Goal: Information Seeking & Learning: Find specific fact

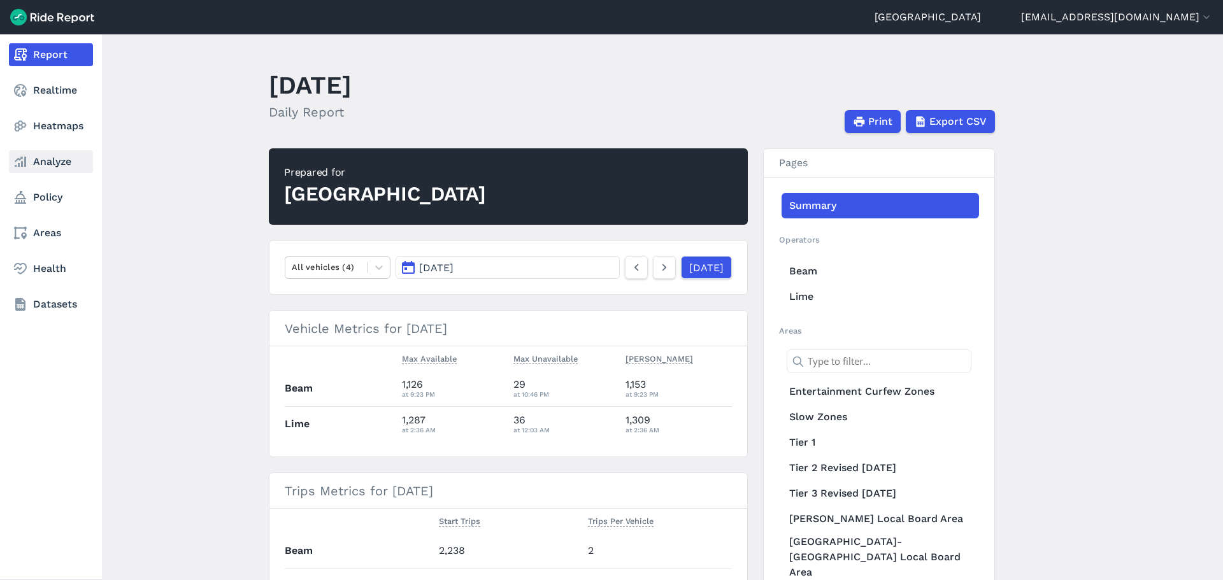
click at [17, 161] on use at bounding box center [20, 162] width 11 height 10
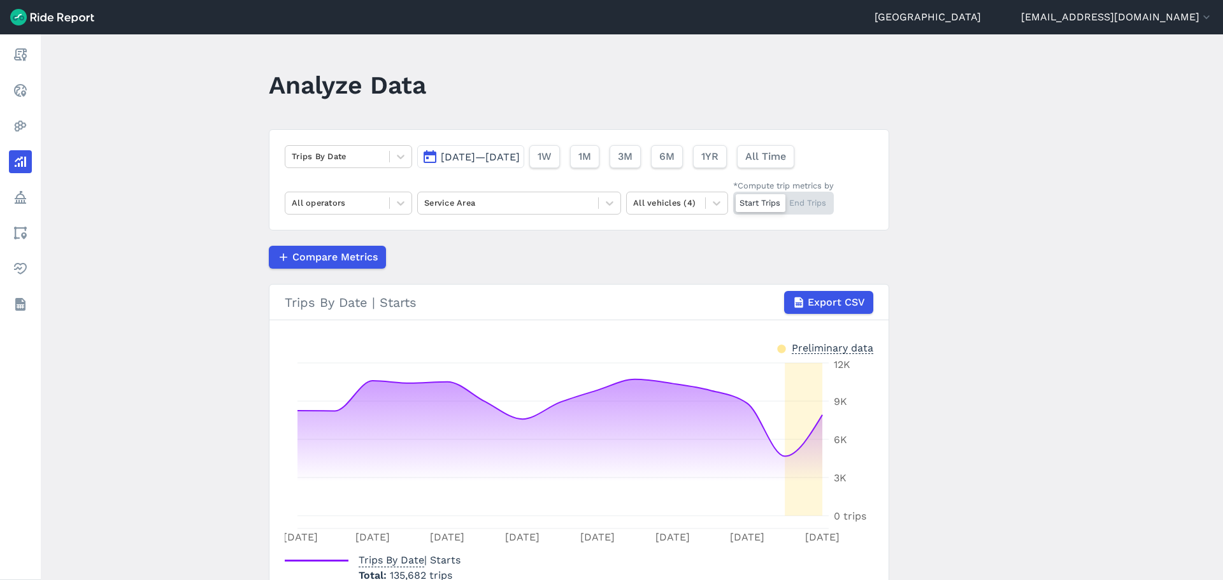
click at [175, 281] on main "Analyze Data Trips By Date [DATE]—[DATE] 1W 1M 3M 6M 1YR All Time All operators…" at bounding box center [632, 307] width 1183 height 546
click at [505, 147] on button "[DATE]—[DATE]" at bounding box center [470, 156] width 107 height 23
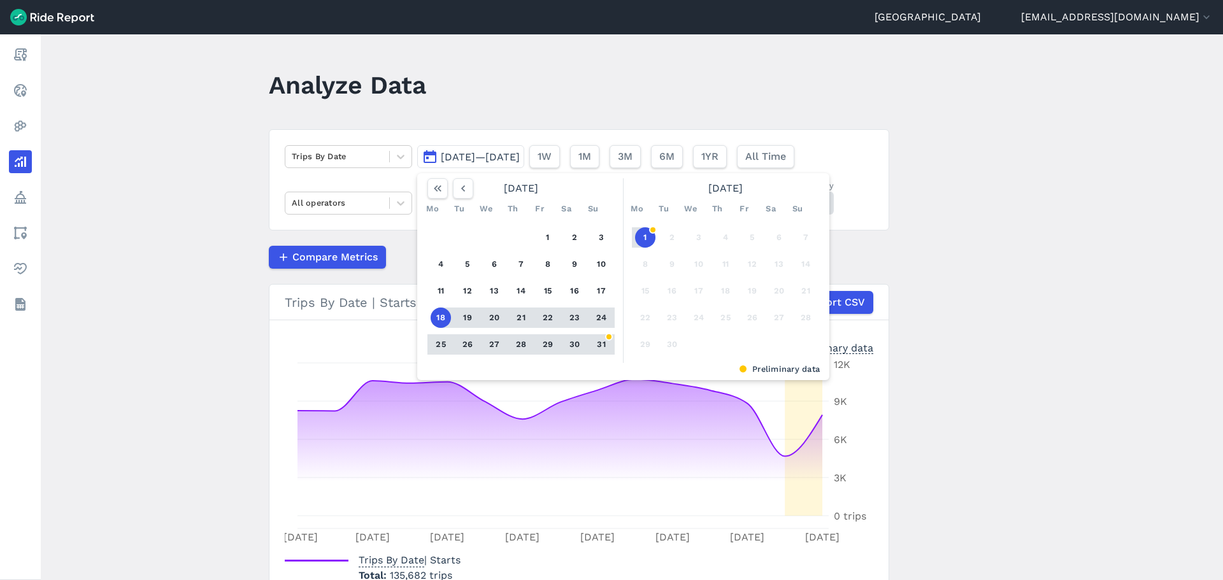
click at [556, 241] on div "1 2 3 4 5 6 7 8 9 10 11 12 13 14 15 16 17 18 19 20 21 22 23 24 25 26 27 28 29 3…" at bounding box center [521, 291] width 198 height 144
click at [550, 241] on button "1" at bounding box center [548, 237] width 20 height 20
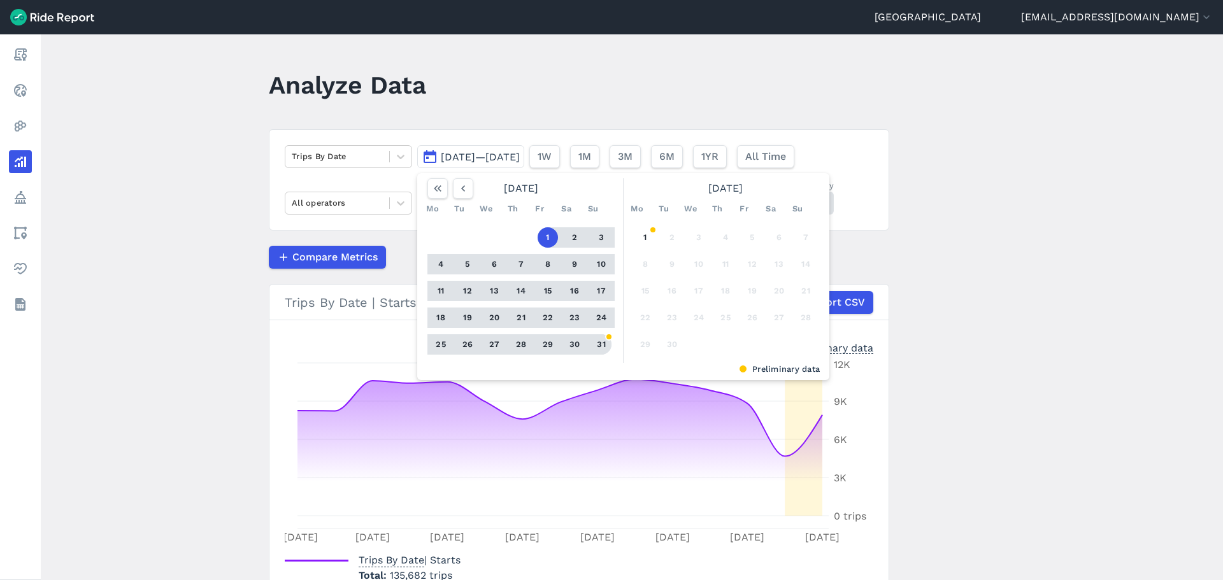
click at [596, 346] on button "31" at bounding box center [601, 344] width 20 height 20
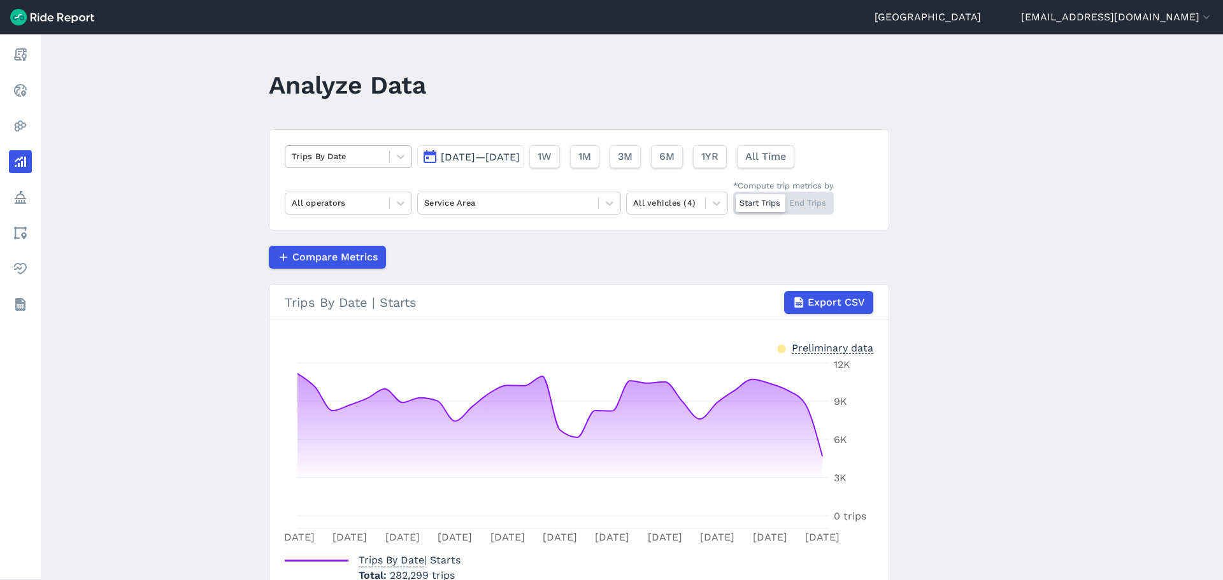
click at [322, 166] on div "Trips By Date" at bounding box center [337, 157] width 104 height 20
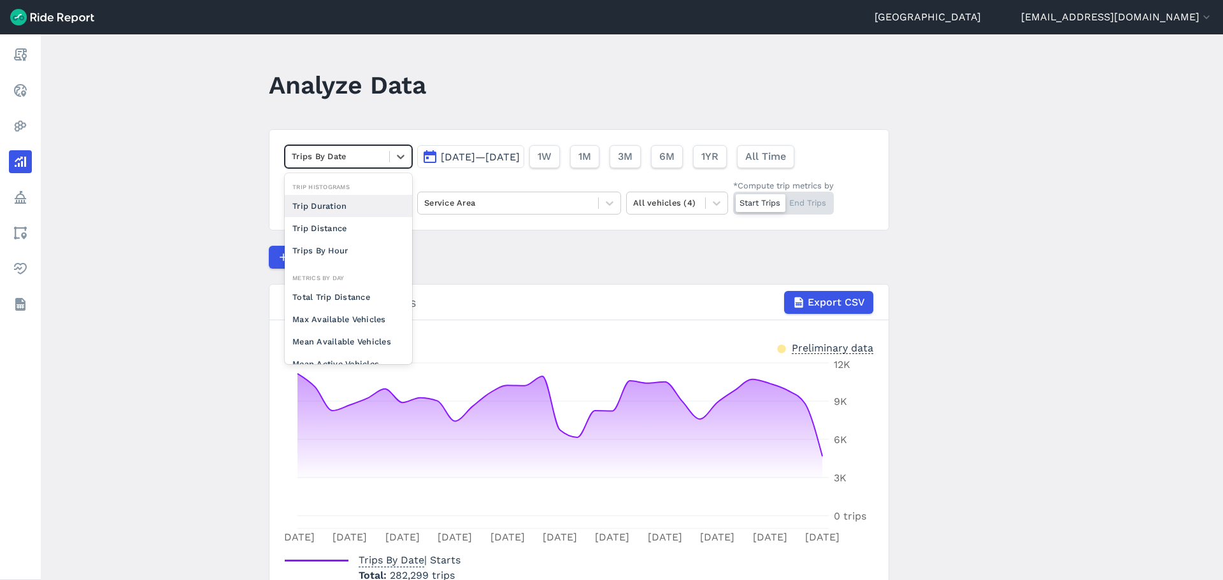
click at [196, 188] on main "Analyze Data option Trip Duration focused, 0 of 2. 10 results available. Use Up…" at bounding box center [632, 307] width 1183 height 546
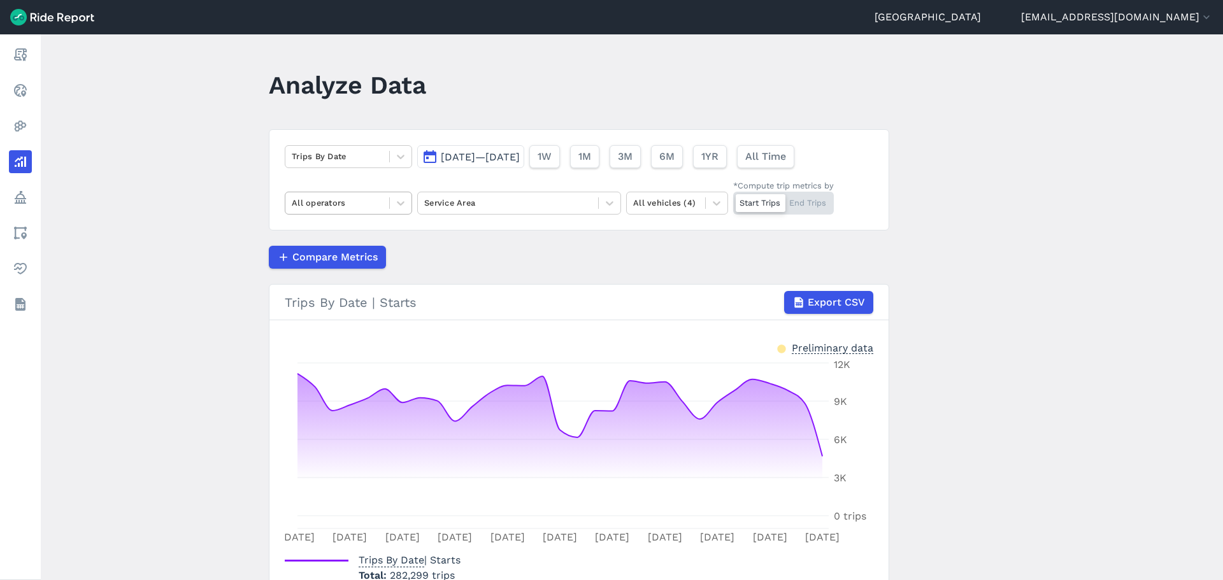
click at [324, 212] on div "All operators" at bounding box center [337, 203] width 104 height 20
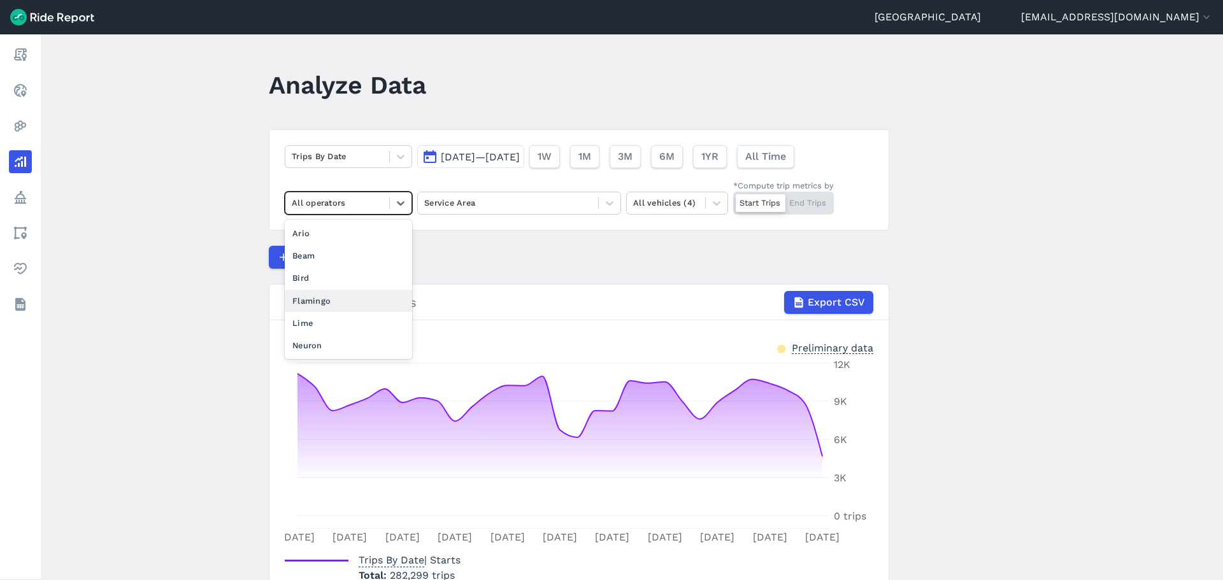
click at [318, 298] on div "Flamingo" at bounding box center [348, 301] width 127 height 22
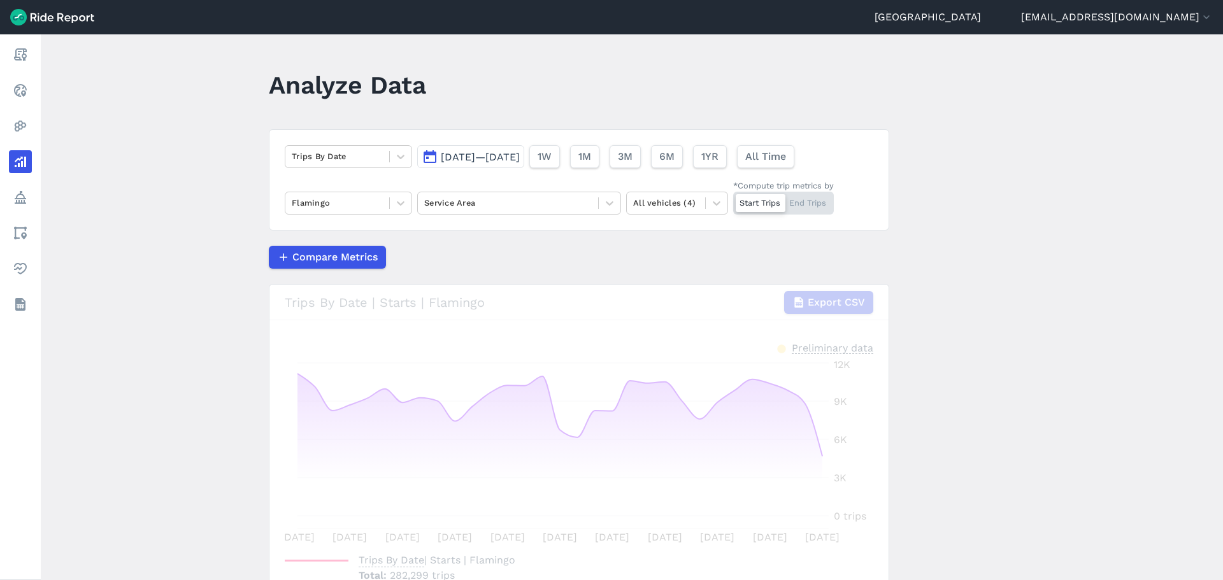
click at [182, 275] on main "Analyze Data Trips By Date [DATE]—[DATE] 1W 1M 3M 6M 1YR All Time Flamingo Serv…" at bounding box center [632, 307] width 1183 height 546
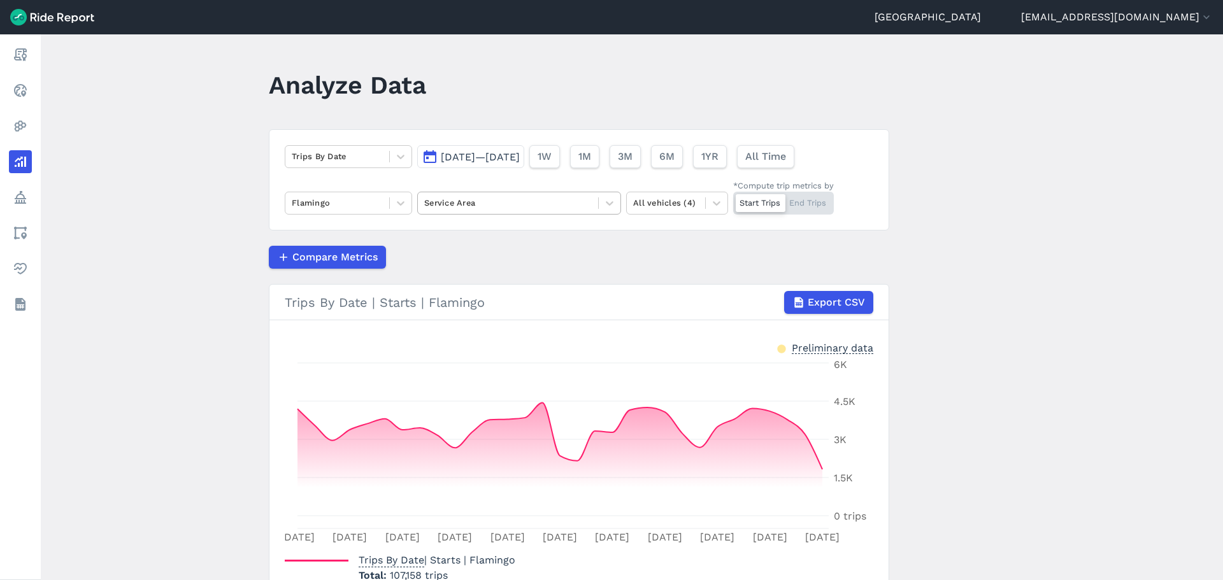
click at [436, 208] on div at bounding box center [508, 203] width 168 height 15
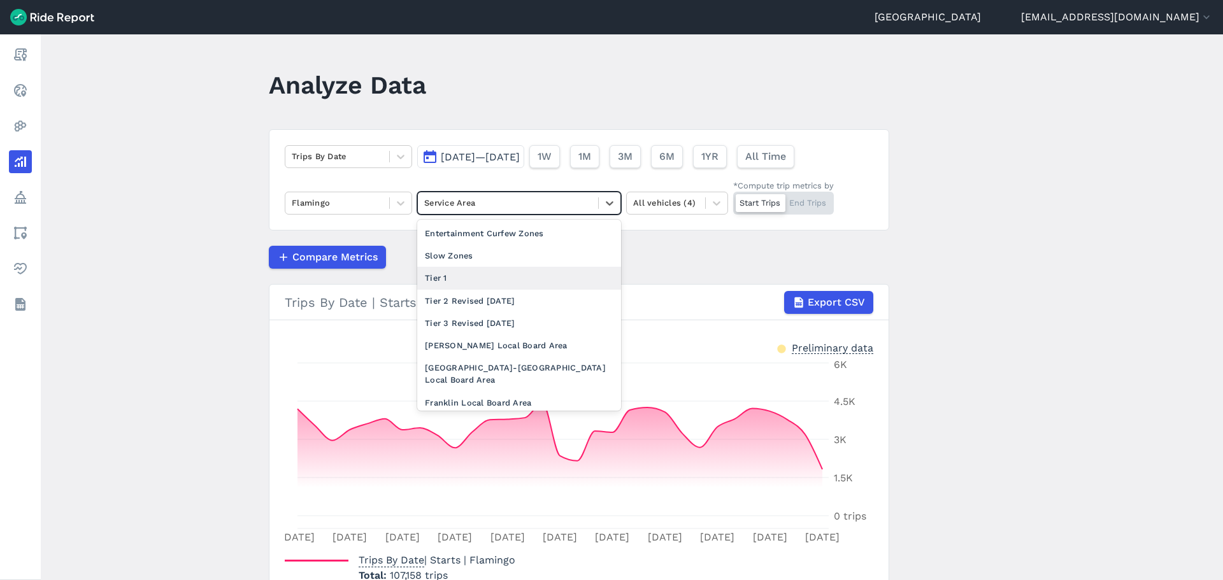
click at [449, 273] on div "Tier 1" at bounding box center [519, 278] width 204 height 22
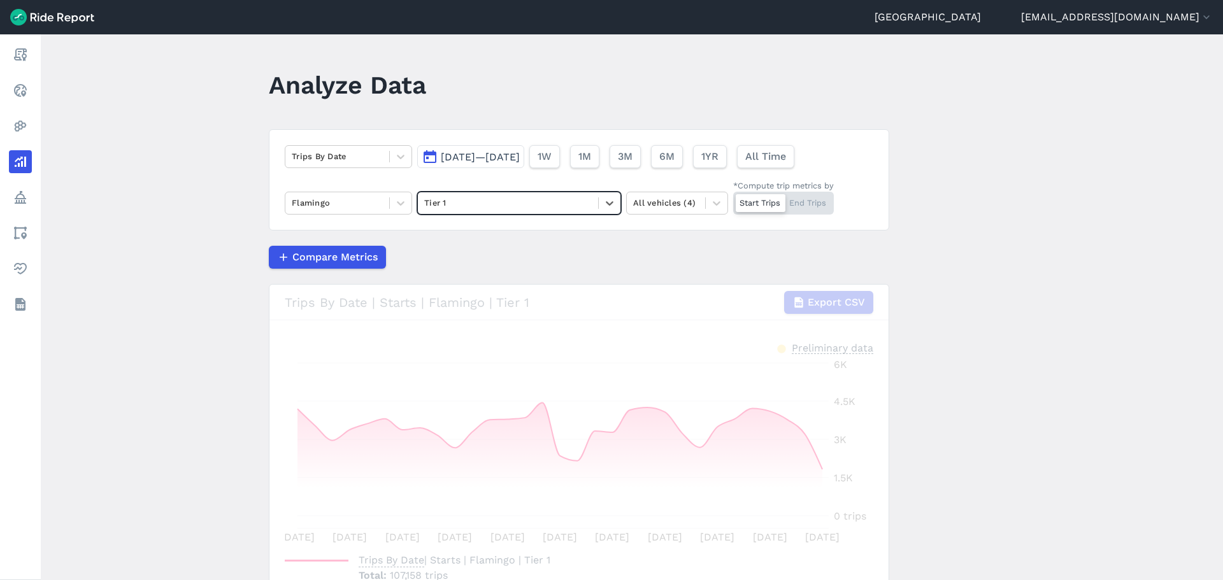
click at [128, 254] on main "Analyze Data Trips By Date [DATE]—[DATE] 1W 1M 3M 6M 1YR All Time Flamingo opti…" at bounding box center [632, 307] width 1183 height 546
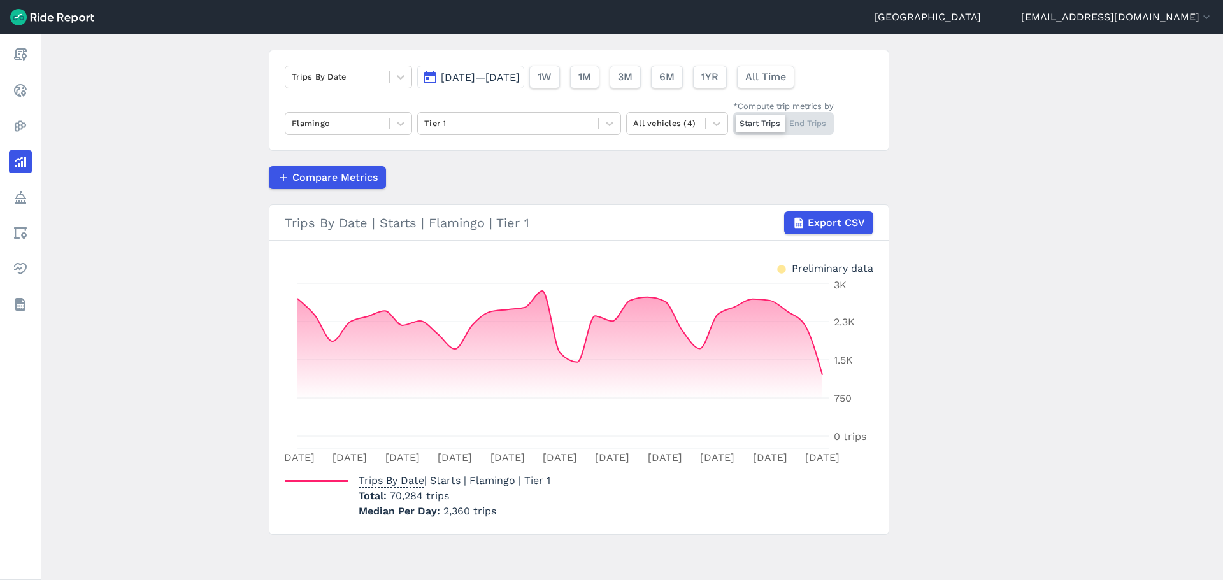
scroll to position [80, 0]
click at [479, 111] on div "Tier 1" at bounding box center [519, 122] width 204 height 23
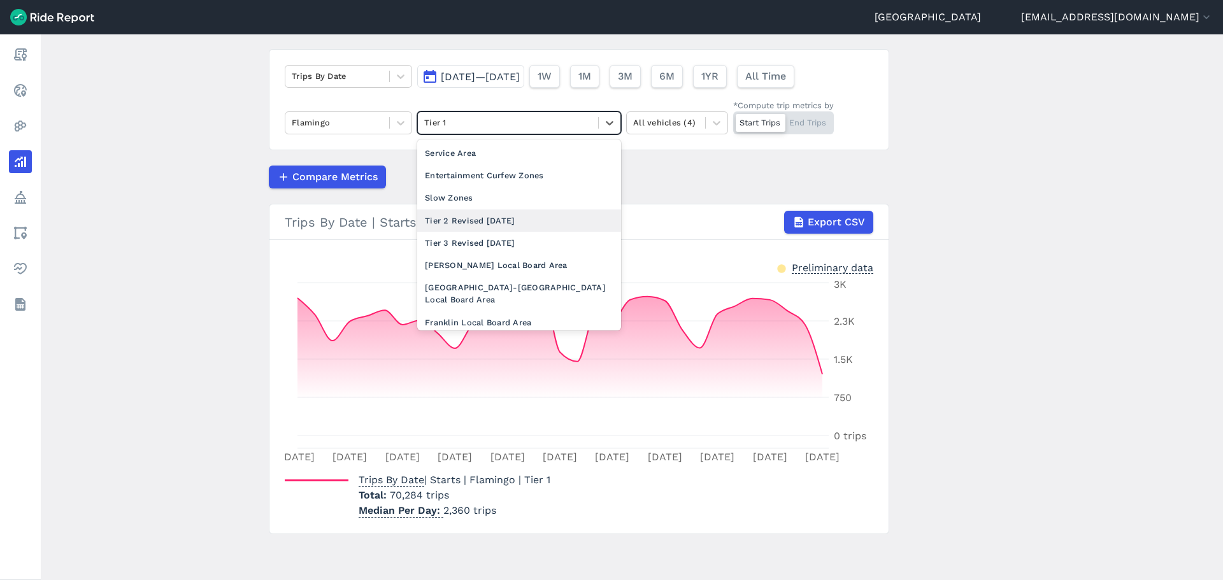
click at [456, 216] on div "Tier 2 Revised [DATE]" at bounding box center [519, 221] width 204 height 22
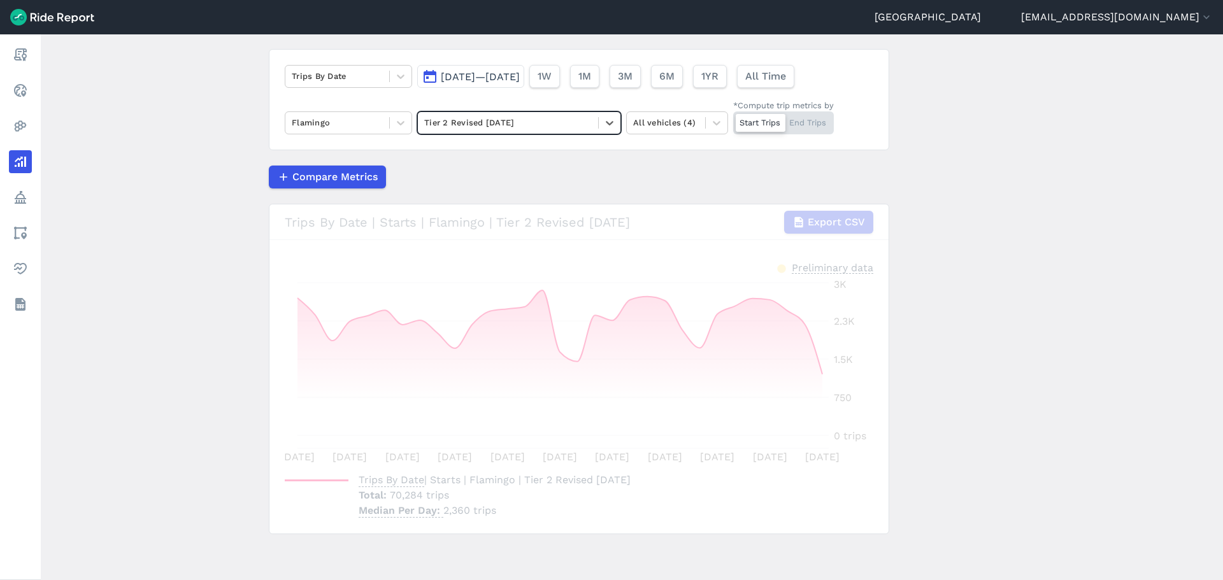
click at [213, 316] on main "Analyze Data Trips By Date [DATE]—[DATE] 1W 1M 3M 6M 1YR All Time Flamingo opti…" at bounding box center [632, 307] width 1183 height 546
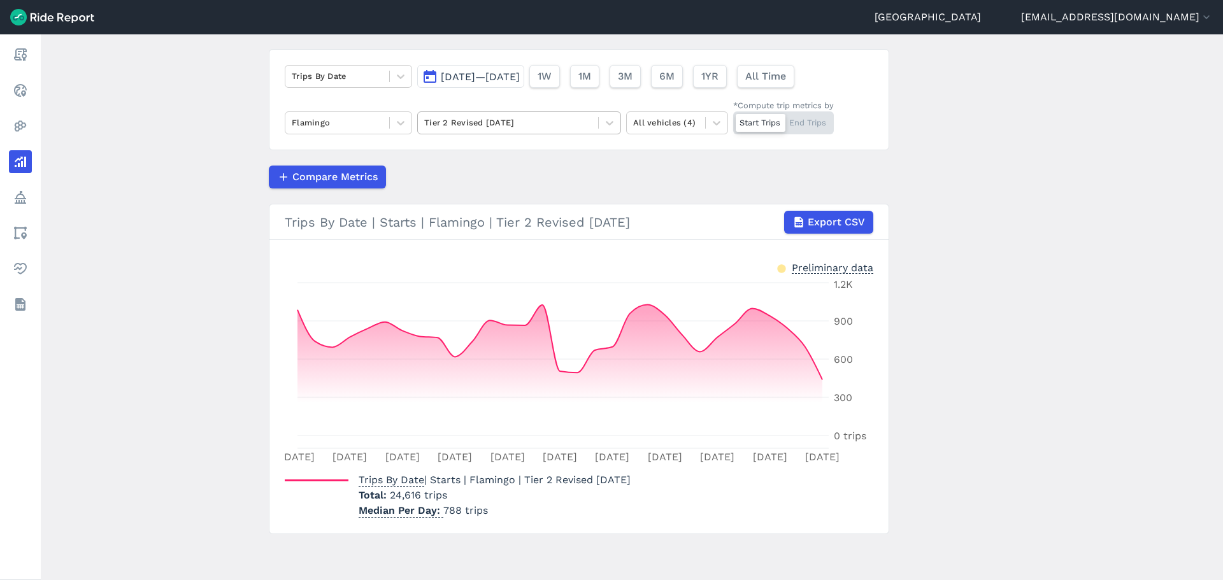
click at [468, 119] on div at bounding box center [508, 122] width 168 height 15
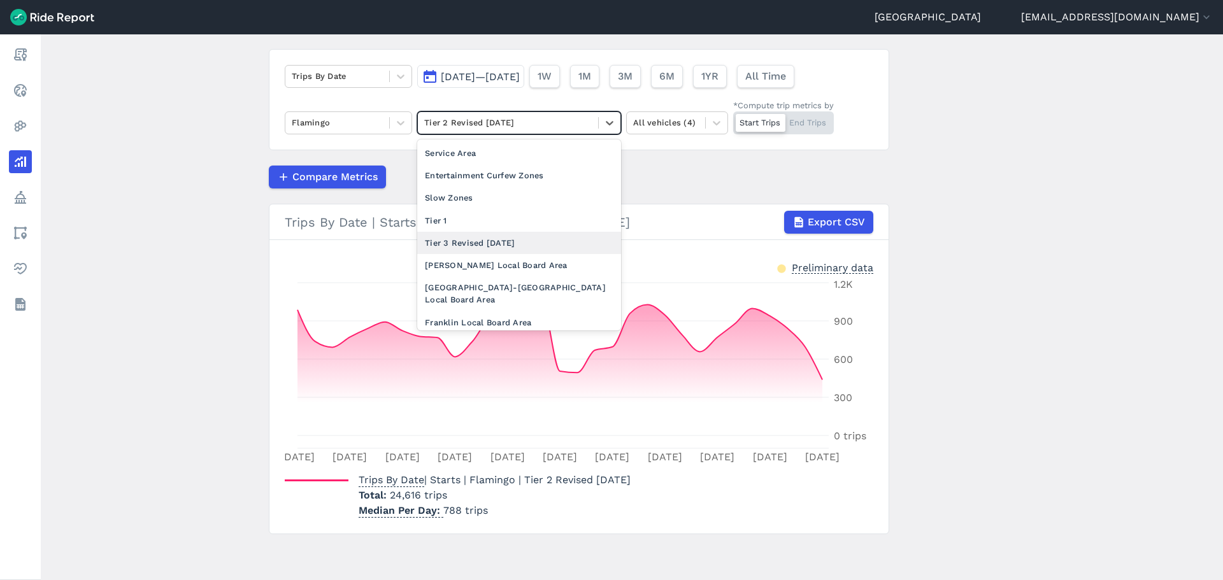
click at [475, 240] on div "Tier 3 Revised [DATE]" at bounding box center [519, 243] width 204 height 22
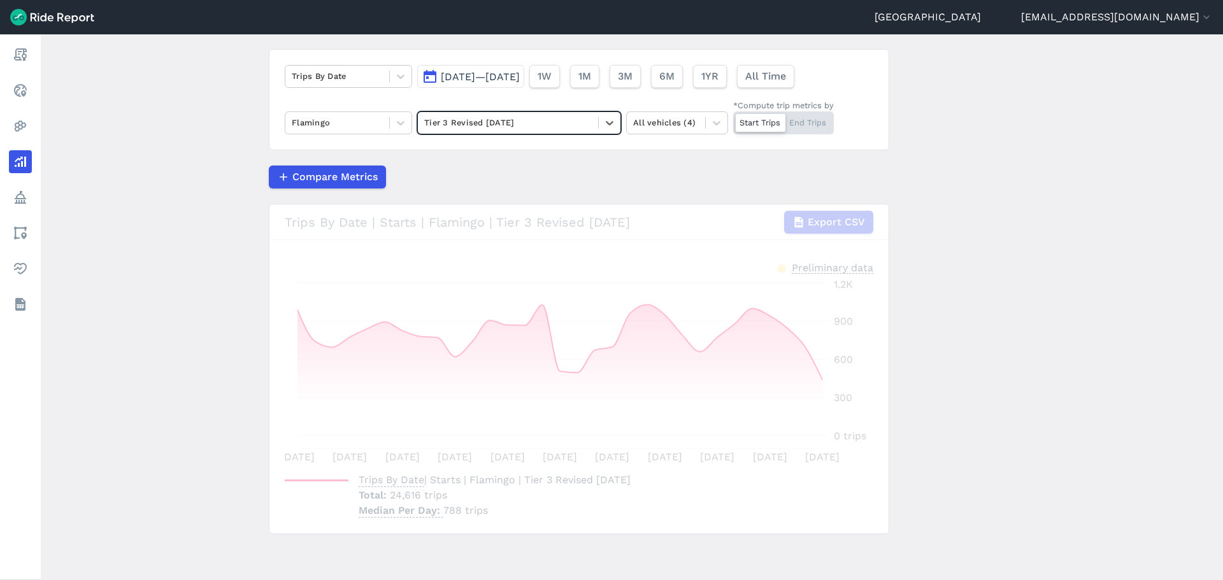
click at [183, 299] on main "Analyze Data Trips By Date [DATE]—[DATE] 1W 1M 3M 6M 1YR All Time Flamingo opti…" at bounding box center [632, 307] width 1183 height 546
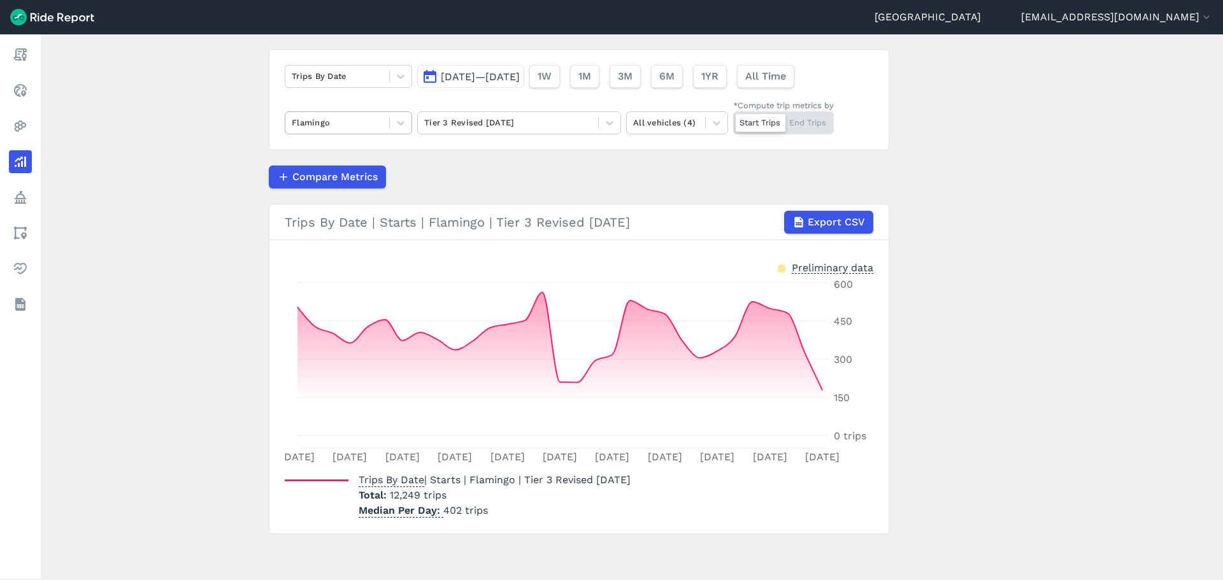
click at [334, 125] on div at bounding box center [337, 122] width 91 height 15
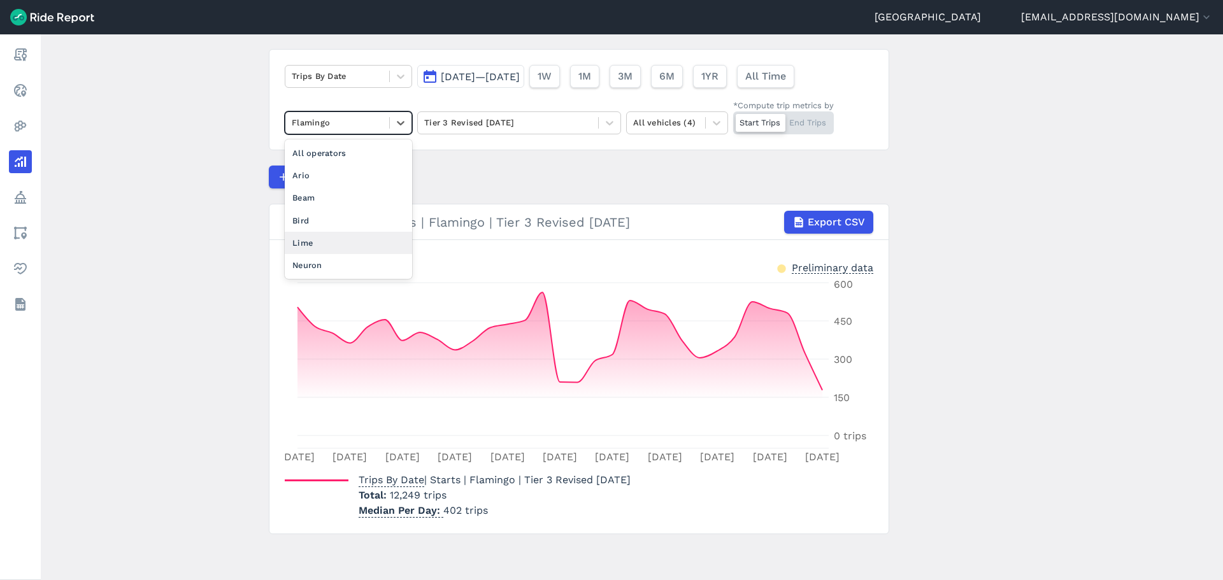
click at [312, 241] on div "Lime" at bounding box center [348, 243] width 127 height 22
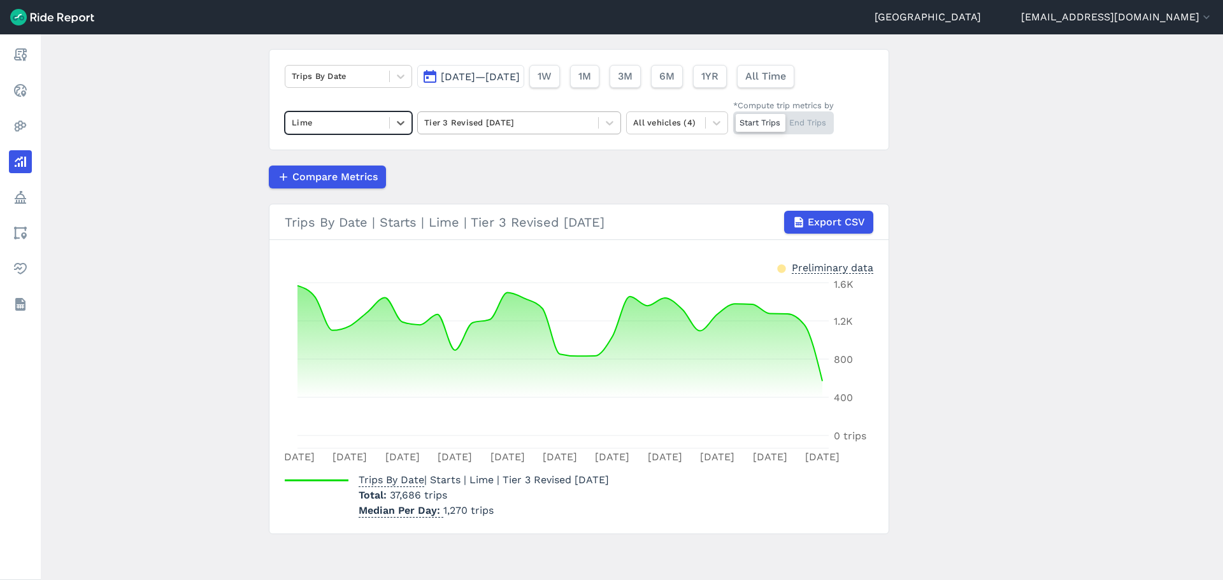
click at [466, 121] on div at bounding box center [508, 122] width 168 height 15
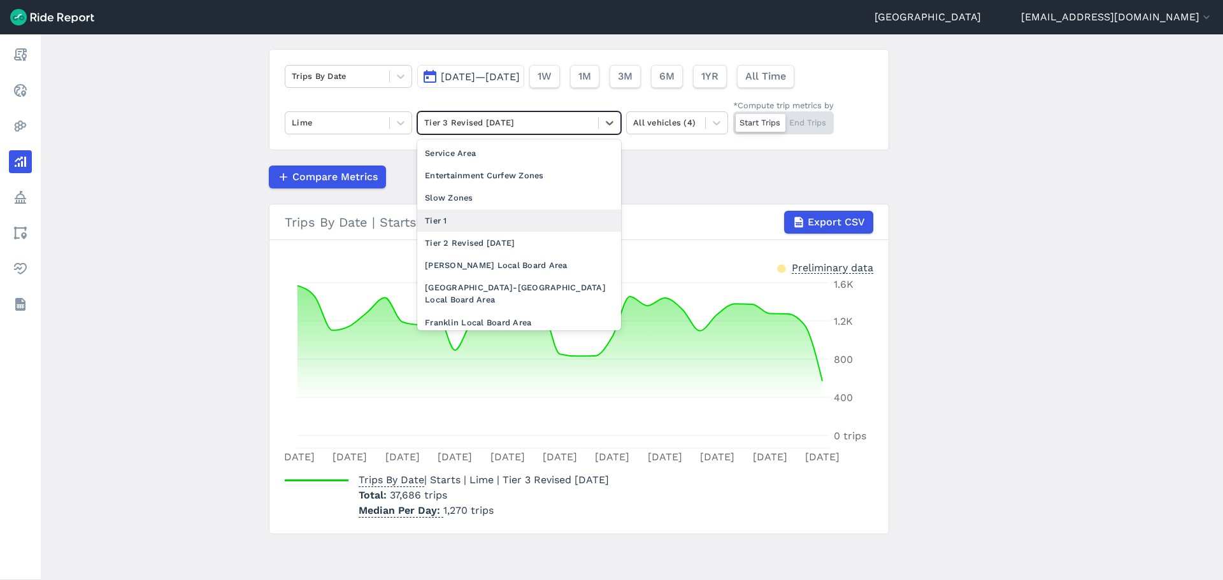
click at [461, 217] on div "Tier 1" at bounding box center [519, 221] width 204 height 22
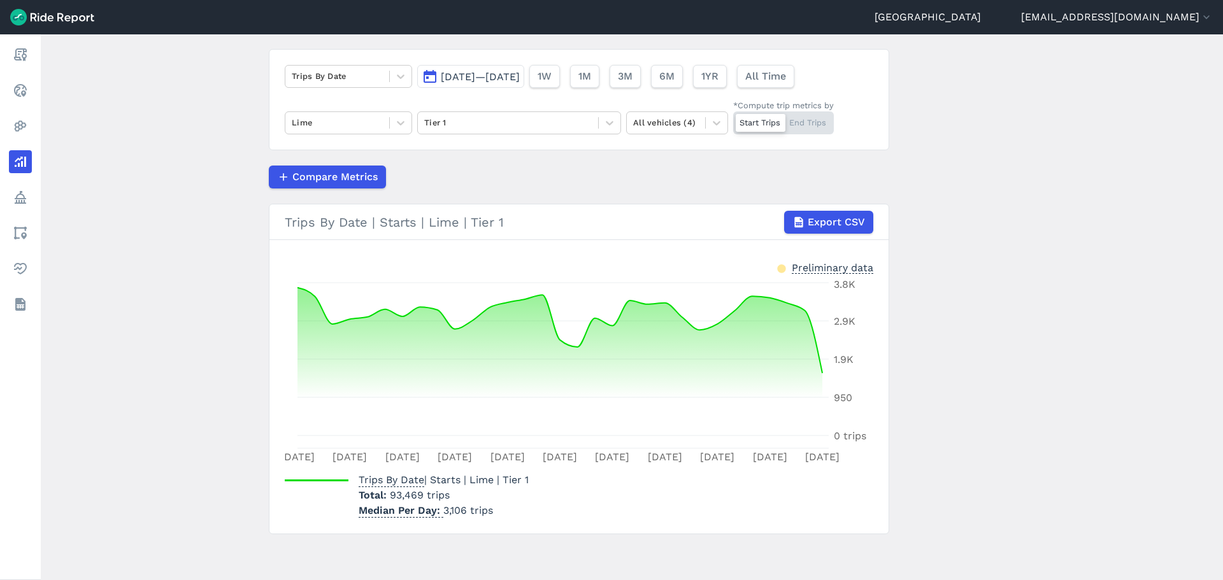
click at [168, 265] on main "Analyze Data Trips By Date [DATE]—[DATE] 1W 1M 3M 6M 1YR All Time Lime Tier 1 A…" at bounding box center [632, 307] width 1183 height 546
click at [397, 496] on span "93,469 trips" at bounding box center [420, 495] width 60 height 12
click at [417, 496] on span "93,469 trips" at bounding box center [420, 495] width 60 height 12
drag, startPoint x: 422, startPoint y: 495, endPoint x: 391, endPoint y: 499, distance: 30.8
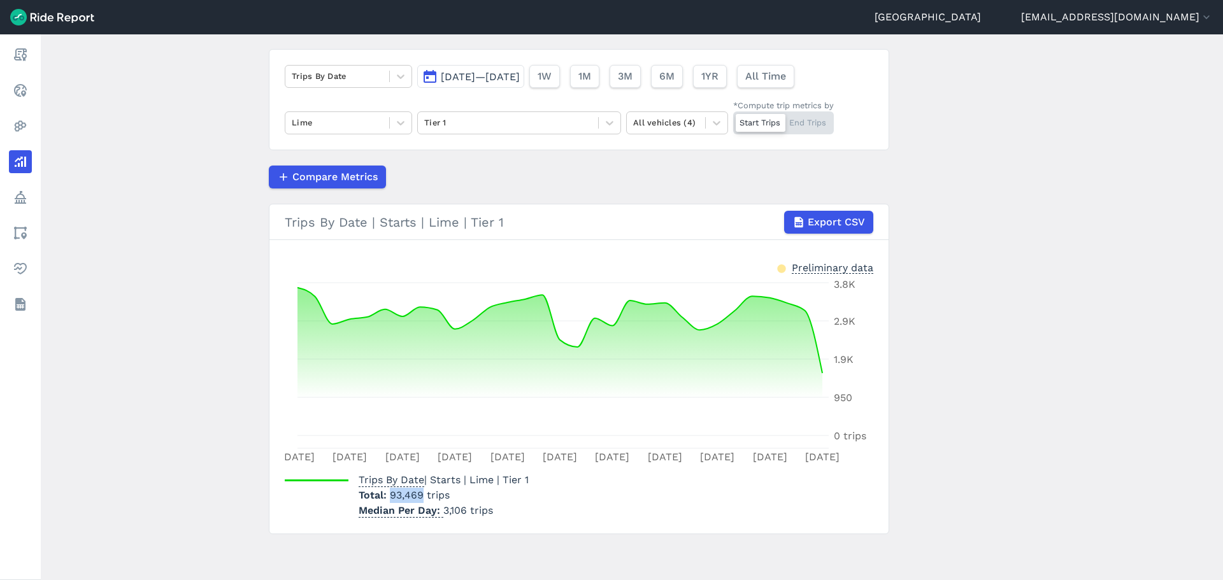
click at [391, 499] on span "93,469 trips" at bounding box center [420, 495] width 60 height 12
copy span "93,469"
click at [190, 345] on main "Analyze Data Trips By Date [DATE]—[DATE] 1W 1M 3M 6M 1YR All Time Lime Tier 1 A…" at bounding box center [632, 307] width 1183 height 546
click at [491, 134] on div "Tier 1" at bounding box center [519, 122] width 204 height 23
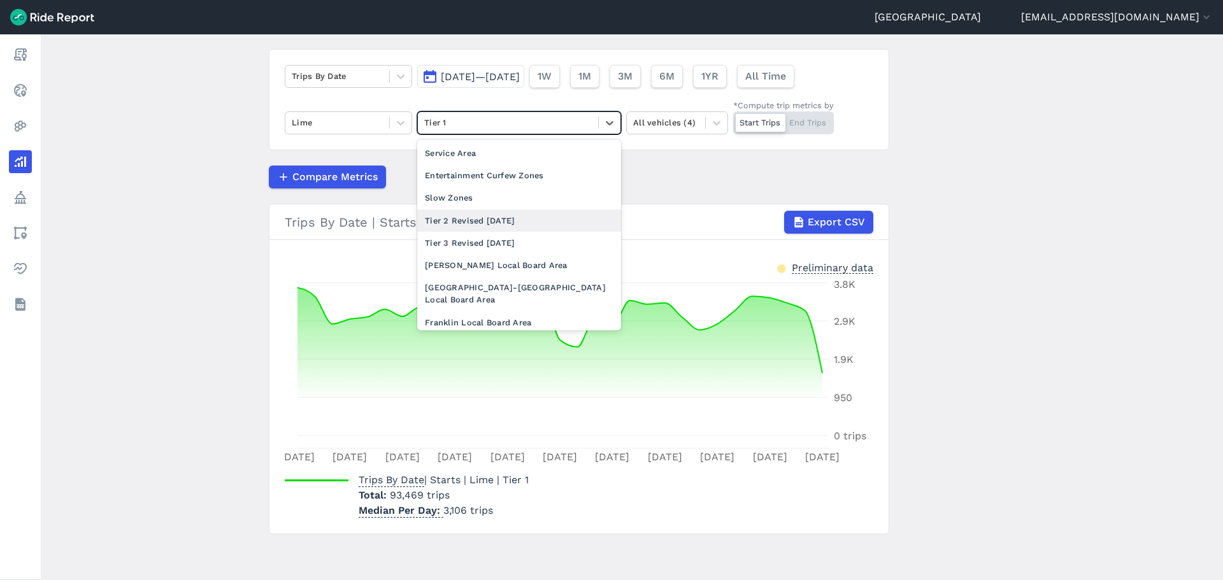
click at [459, 220] on div "Tier 2 Revised [DATE]" at bounding box center [519, 221] width 204 height 22
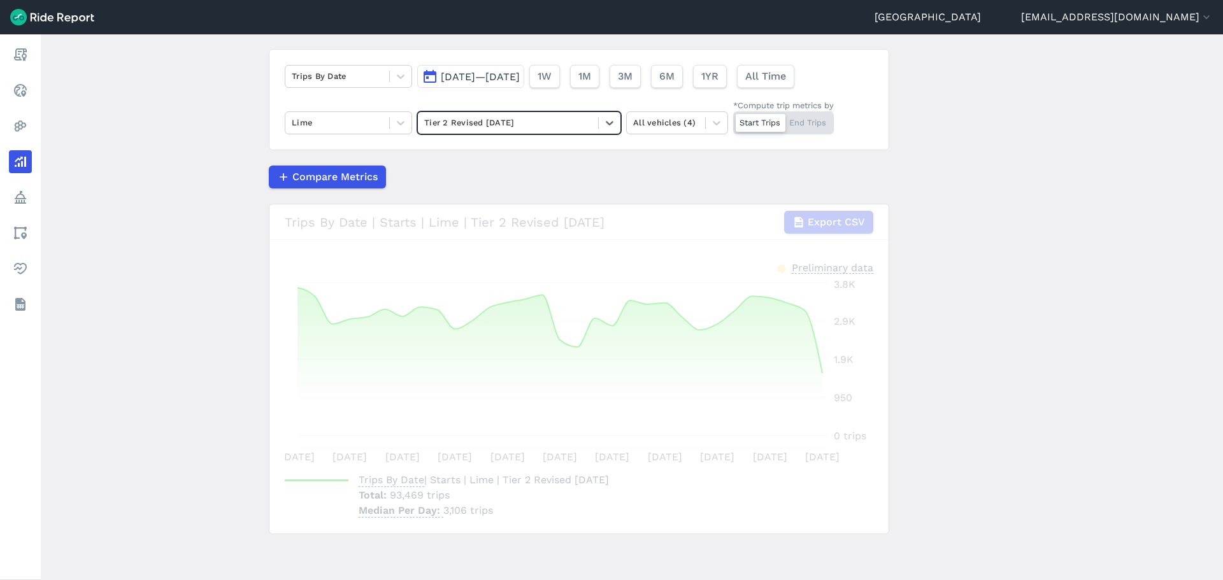
click at [111, 265] on main "Analyze Data Trips By Date [DATE]—[DATE] 1W 1M 3M 6M 1YR All Time Lime option T…" at bounding box center [632, 307] width 1183 height 546
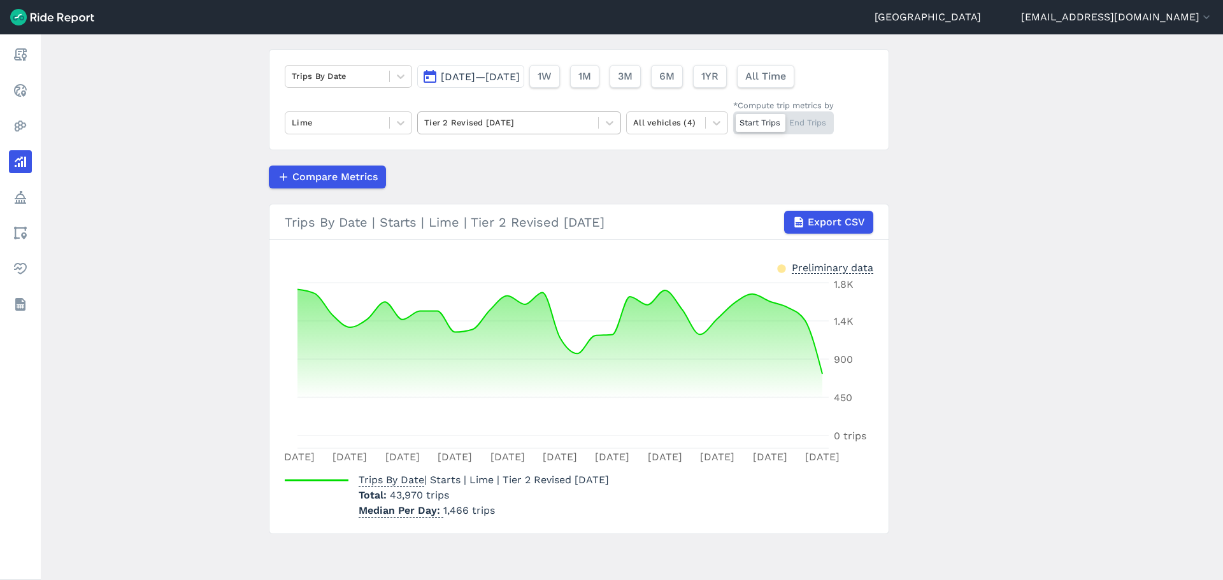
click at [503, 123] on div at bounding box center [508, 122] width 168 height 15
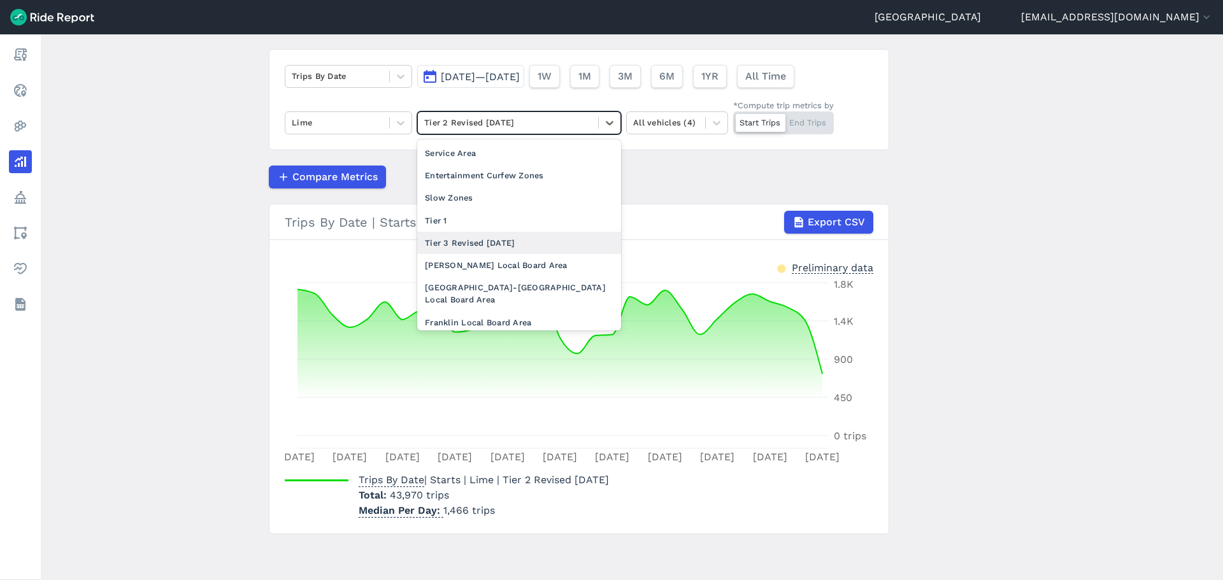
click at [471, 243] on div "Tier 3 Revised [DATE]" at bounding box center [519, 243] width 204 height 22
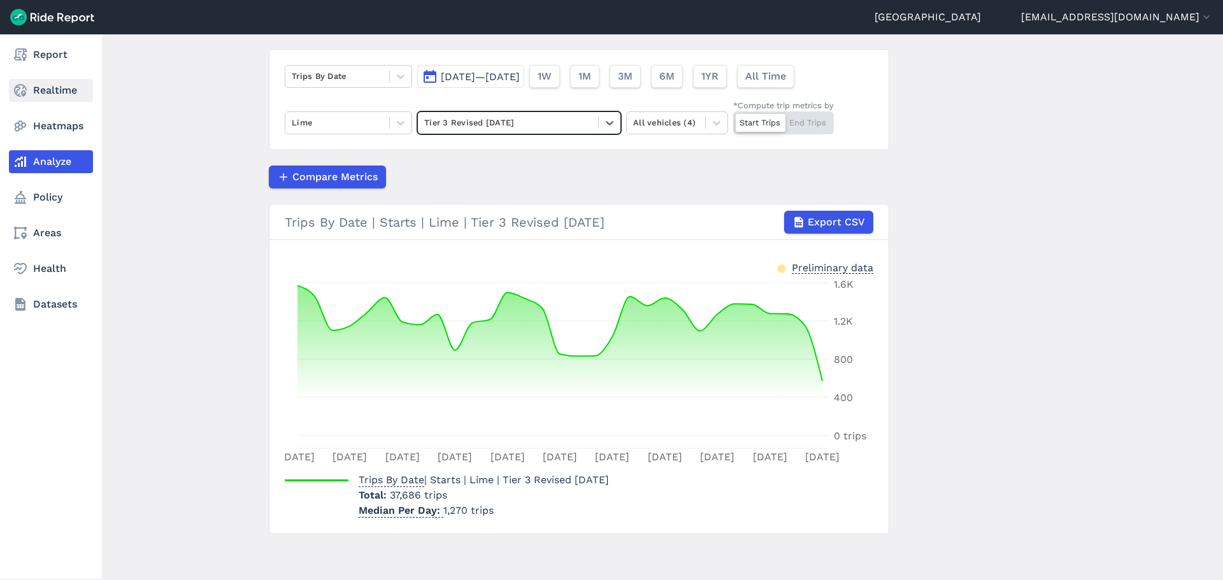
click at [26, 82] on link "Realtime" at bounding box center [51, 90] width 84 height 23
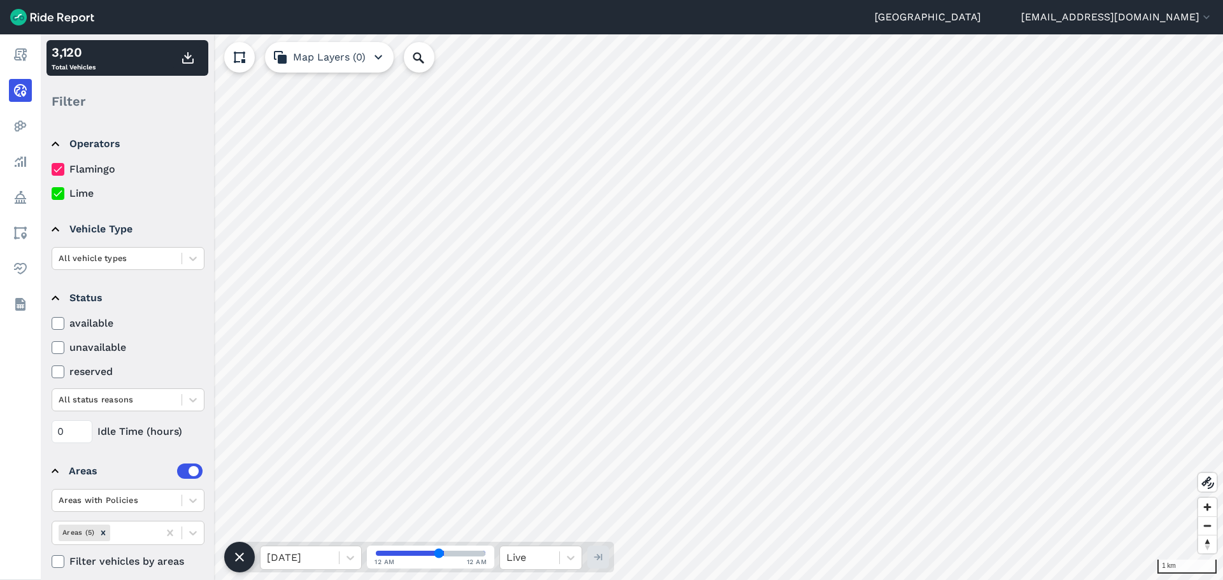
click at [763, 580] on html "Auckland [EMAIL_ADDRESS][DOMAIN_NAME] Settings Terms Sign Out Report Realtime H…" at bounding box center [611, 290] width 1223 height 580
click at [575, 580] on html "Auckland [EMAIL_ADDRESS][DOMAIN_NAME] Settings Terms Sign Out Report Realtime H…" at bounding box center [611, 290] width 1223 height 580
click at [747, 0] on html "Auckland [EMAIL_ADDRESS][DOMAIN_NAME] Settings Terms Sign Out Report Realtime H…" at bounding box center [611, 290] width 1223 height 580
